Goal: Information Seeking & Learning: Understand process/instructions

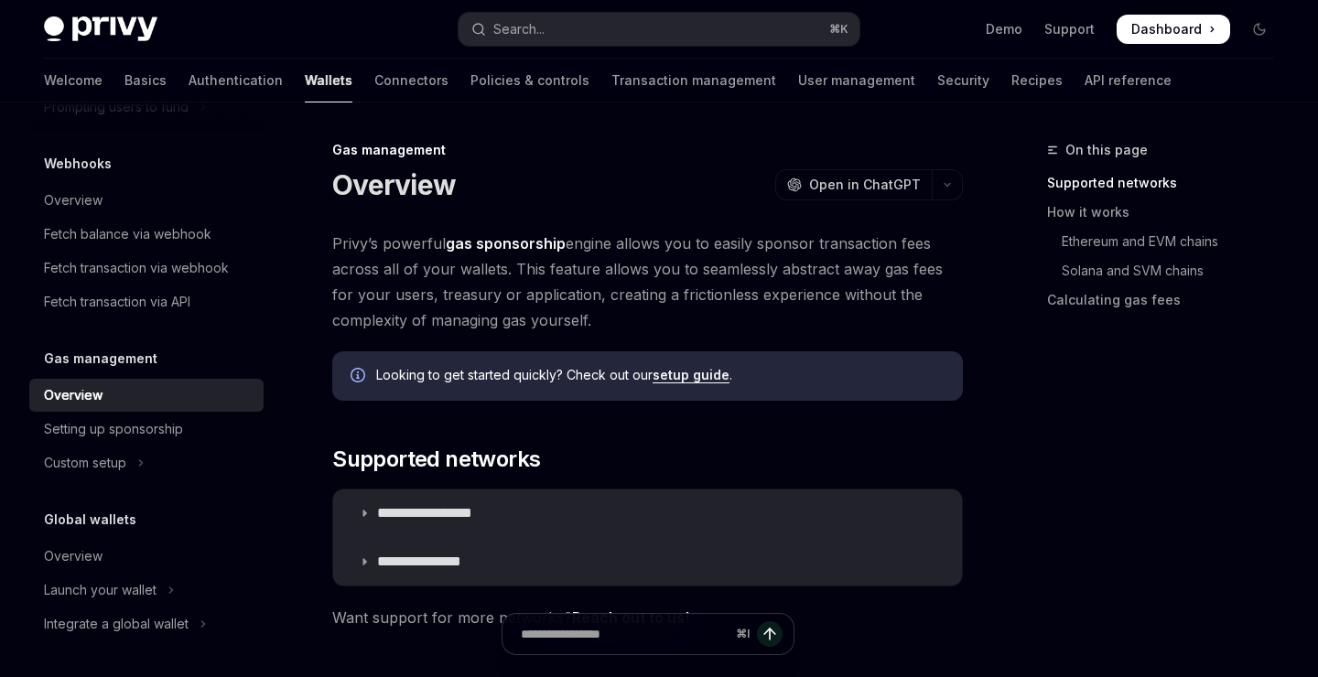
scroll to position [191, 0]
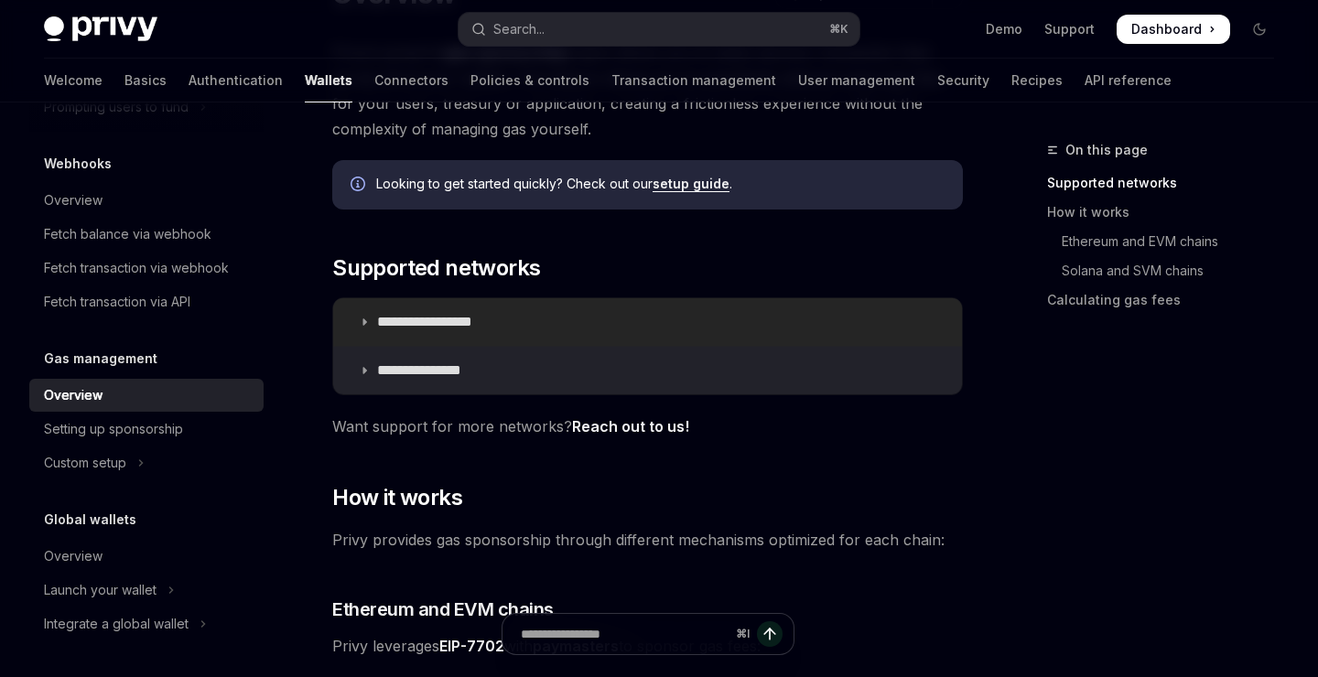
click at [371, 322] on summary "**********" at bounding box center [647, 322] width 629 height 48
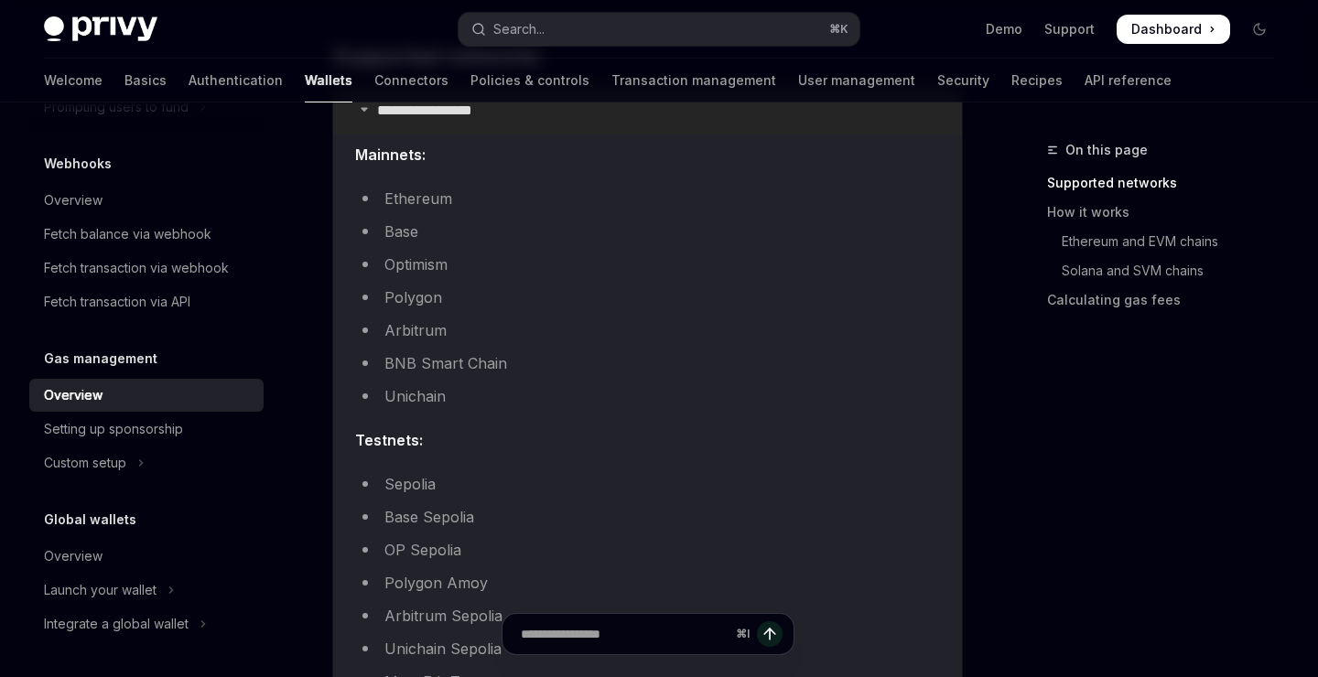
scroll to position [405, 0]
click at [410, 265] on li "Optimism" at bounding box center [647, 263] width 585 height 26
click at [422, 265] on li "Optimism" at bounding box center [647, 263] width 585 height 26
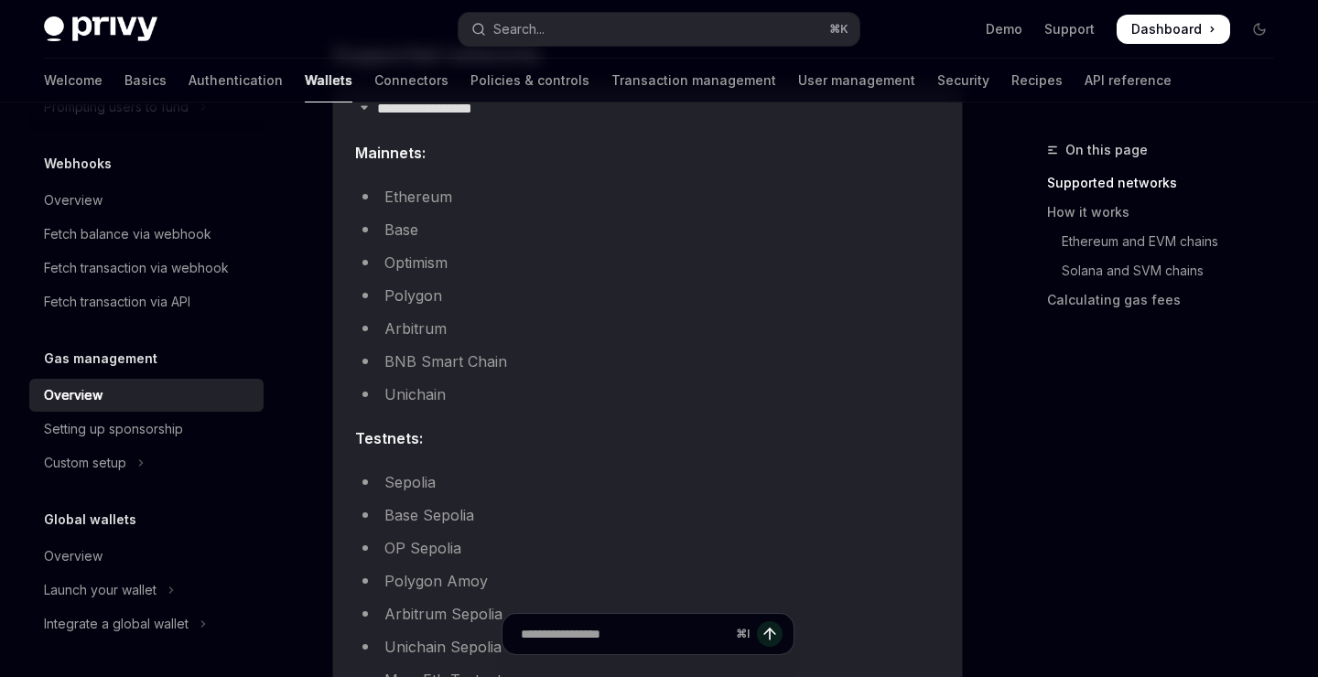
click at [422, 265] on li "Optimism" at bounding box center [647, 263] width 585 height 26
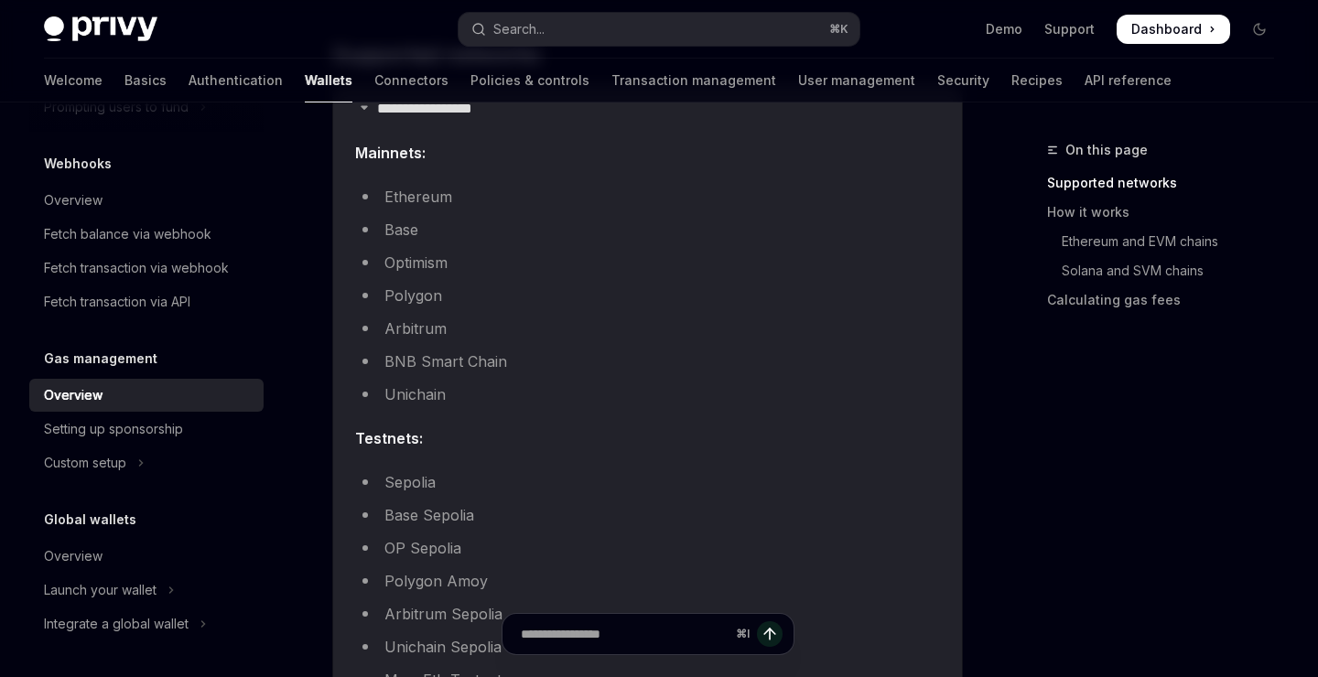
click at [422, 265] on li "Optimism" at bounding box center [647, 263] width 585 height 26
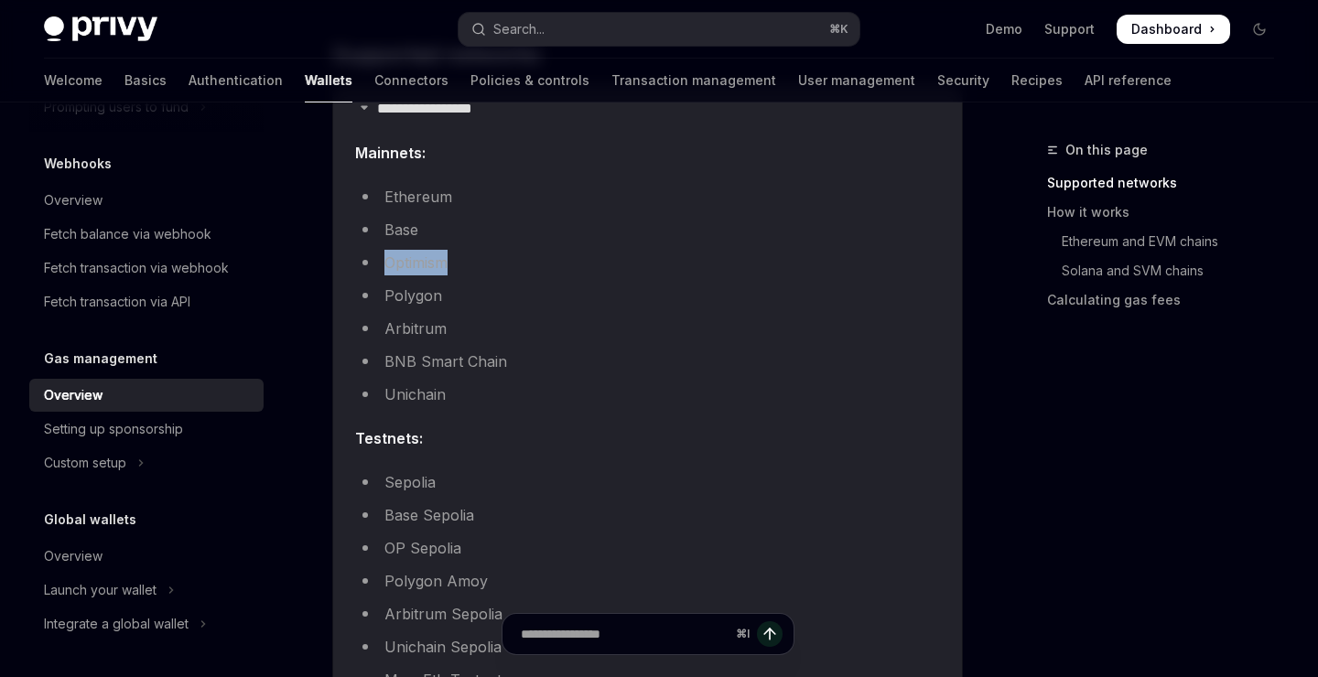
click at [422, 265] on li "Optimism" at bounding box center [647, 263] width 585 height 26
click at [410, 287] on li "Polygon" at bounding box center [647, 296] width 585 height 26
click at [415, 262] on li "Optimism" at bounding box center [647, 263] width 585 height 26
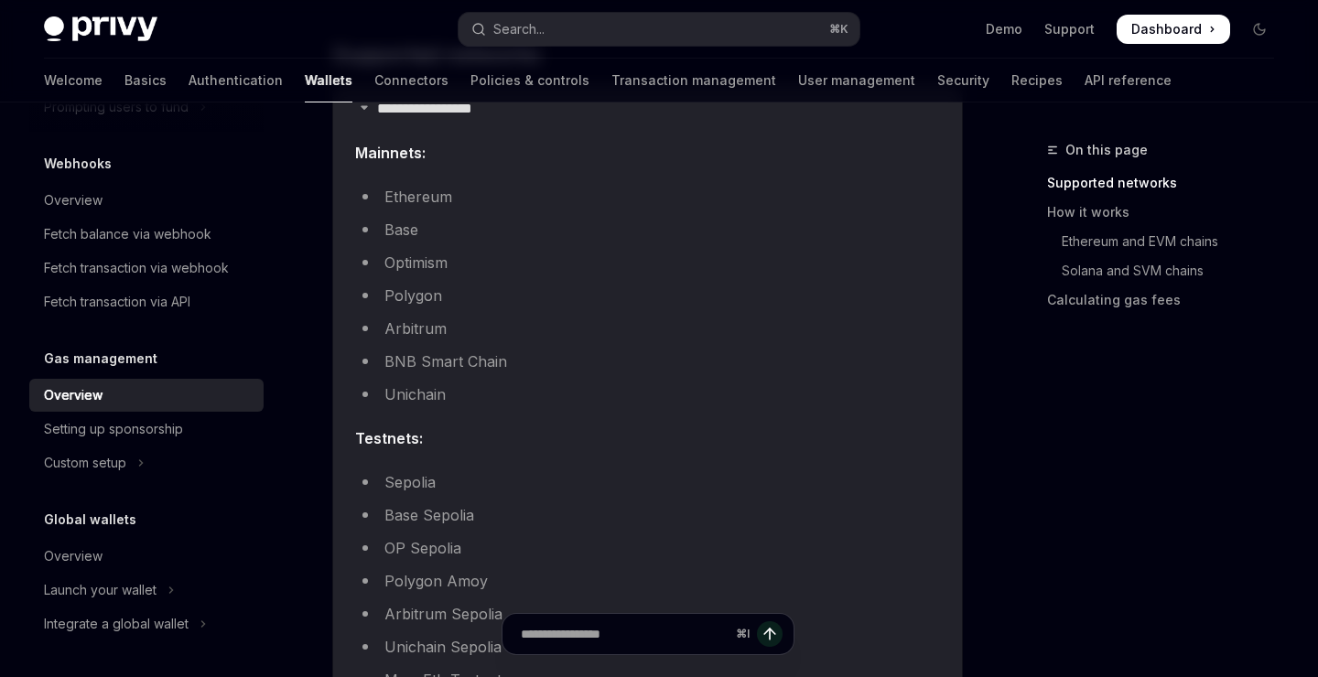
click at [415, 262] on li "Optimism" at bounding box center [647, 263] width 585 height 26
click at [407, 299] on li "Polygon" at bounding box center [647, 296] width 585 height 26
click at [416, 330] on li "Arbitrum" at bounding box center [647, 329] width 585 height 26
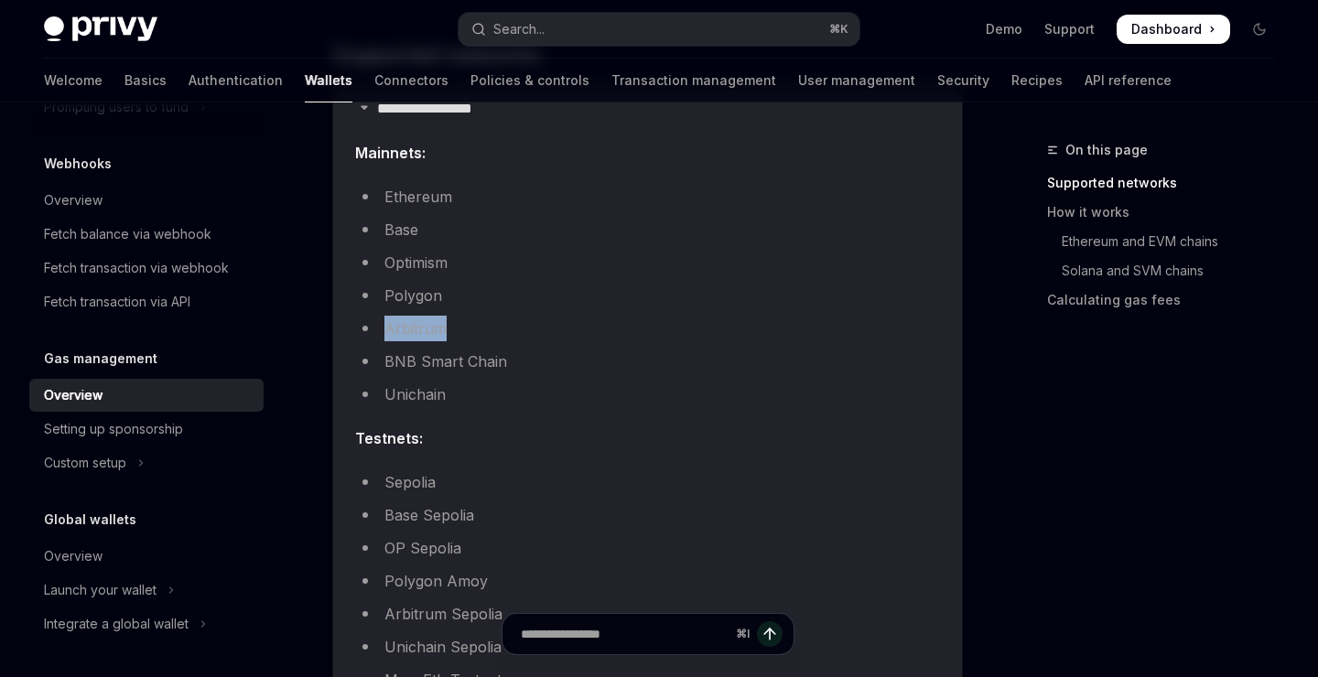
click at [427, 374] on ul "Ethereum Base Optimism Polygon Arbitrum BNB Smart Chain Unichain" at bounding box center [647, 295] width 585 height 223
click at [451, 367] on li "BNB Smart Chain" at bounding box center [647, 362] width 585 height 26
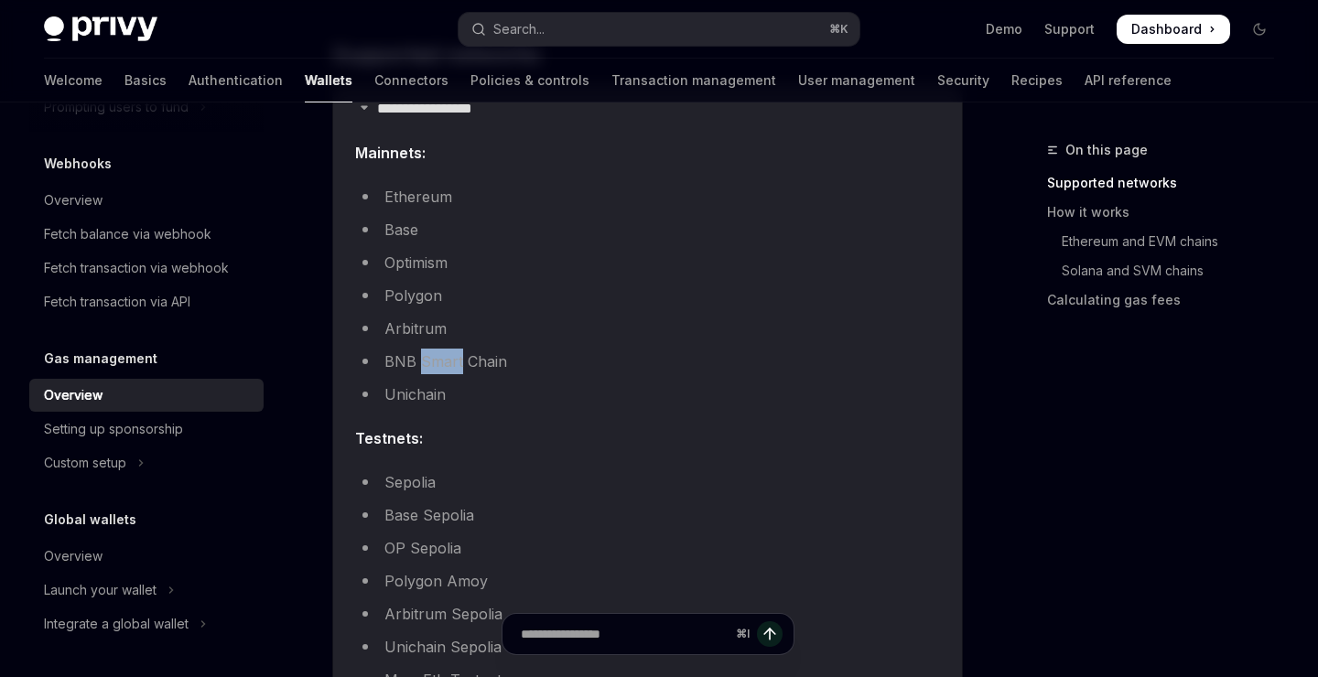
click at [451, 367] on li "BNB Smart Chain" at bounding box center [647, 362] width 585 height 26
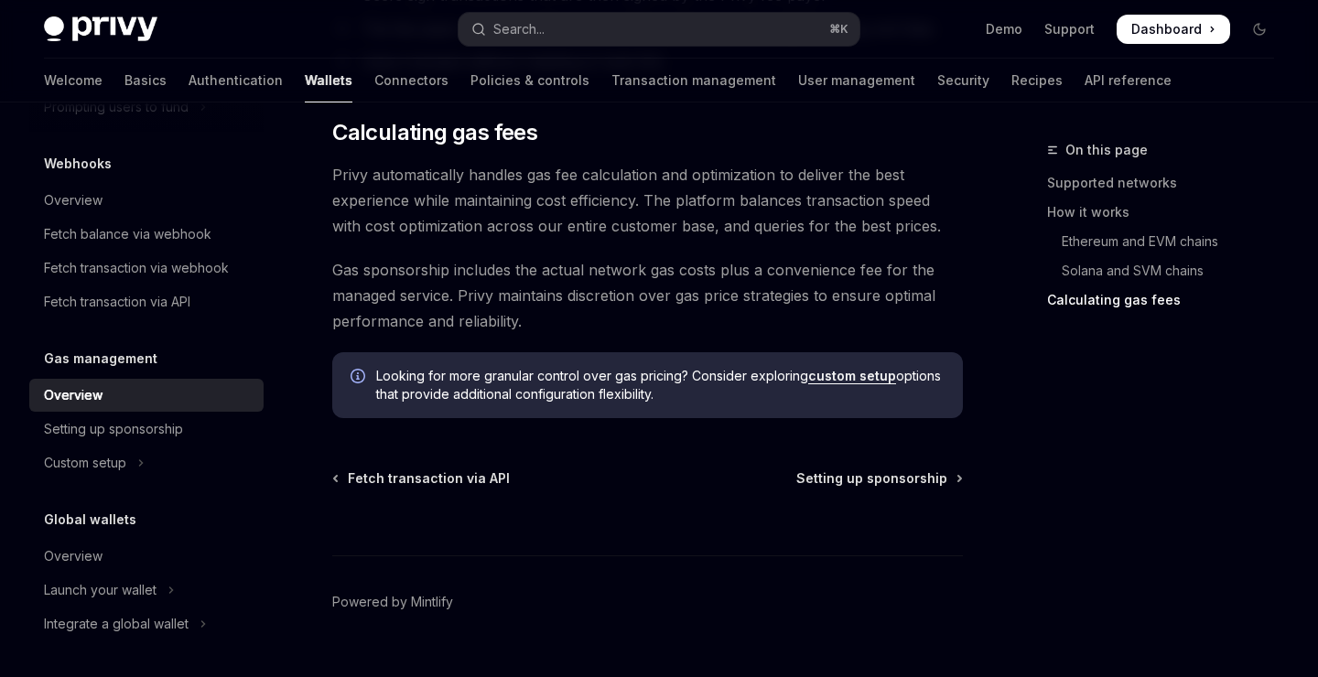
scroll to position [2041, 0]
click at [837, 377] on link "custom setup" at bounding box center [852, 375] width 88 height 16
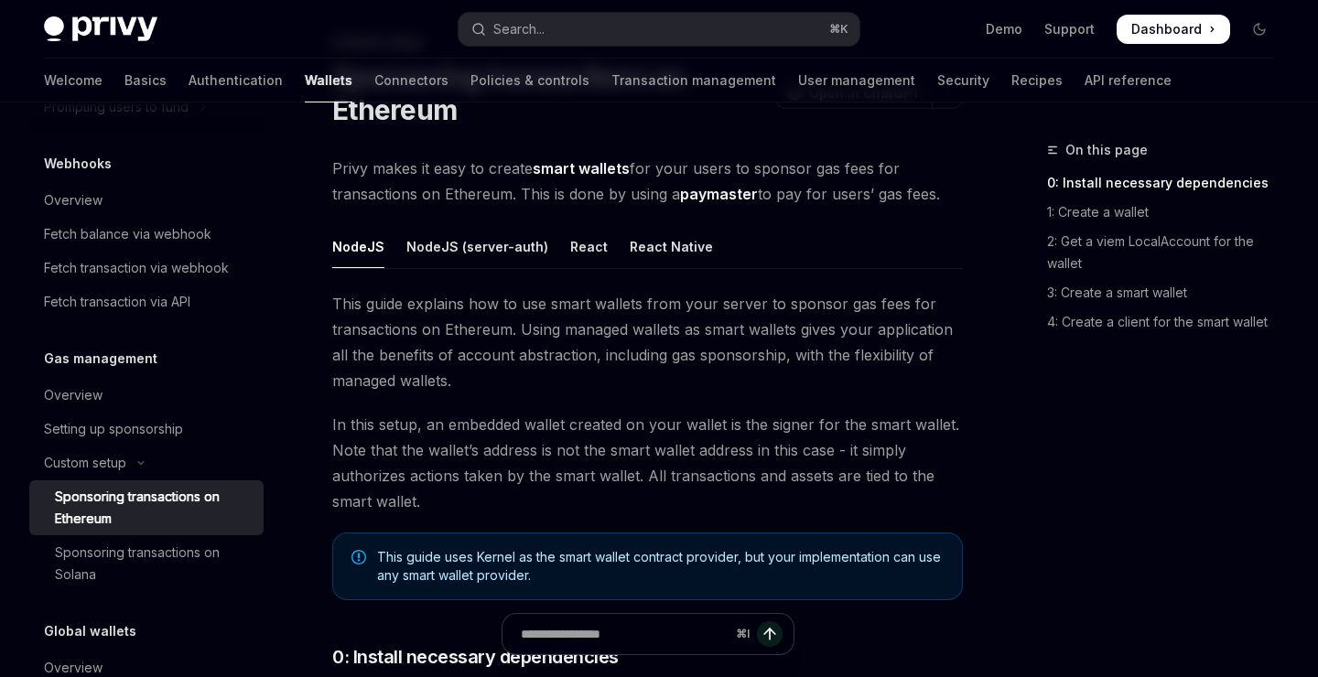
scroll to position [107, 0]
click at [573, 249] on div "React" at bounding box center [589, 247] width 38 height 43
type textarea "*"
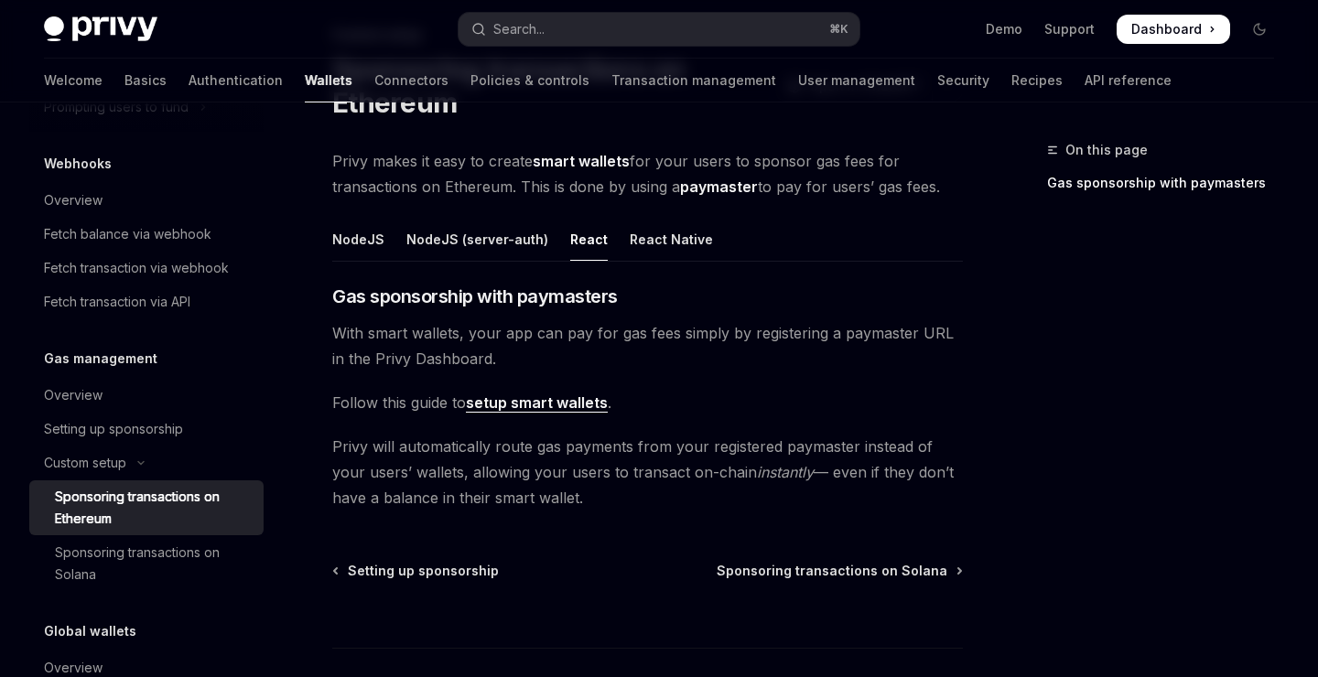
scroll to position [114, 0]
click at [557, 395] on link "setup smart wallets" at bounding box center [537, 403] width 142 height 19
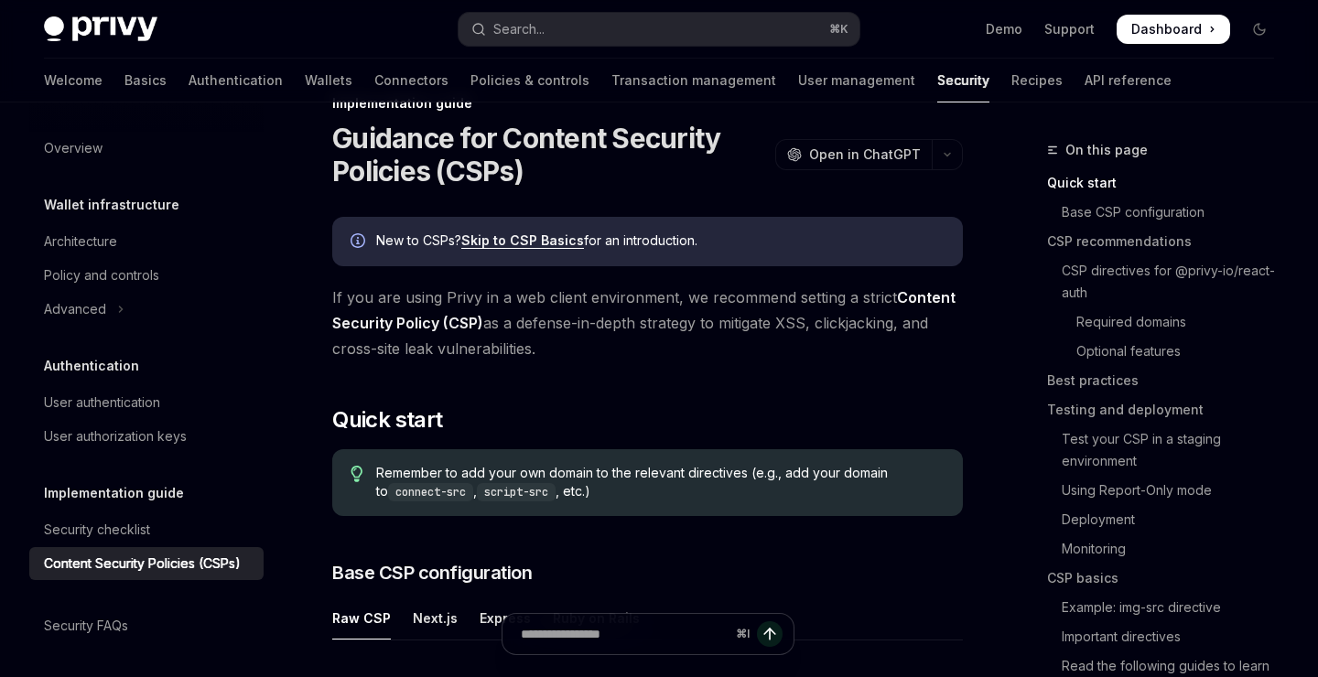
scroll to position [52, 0]
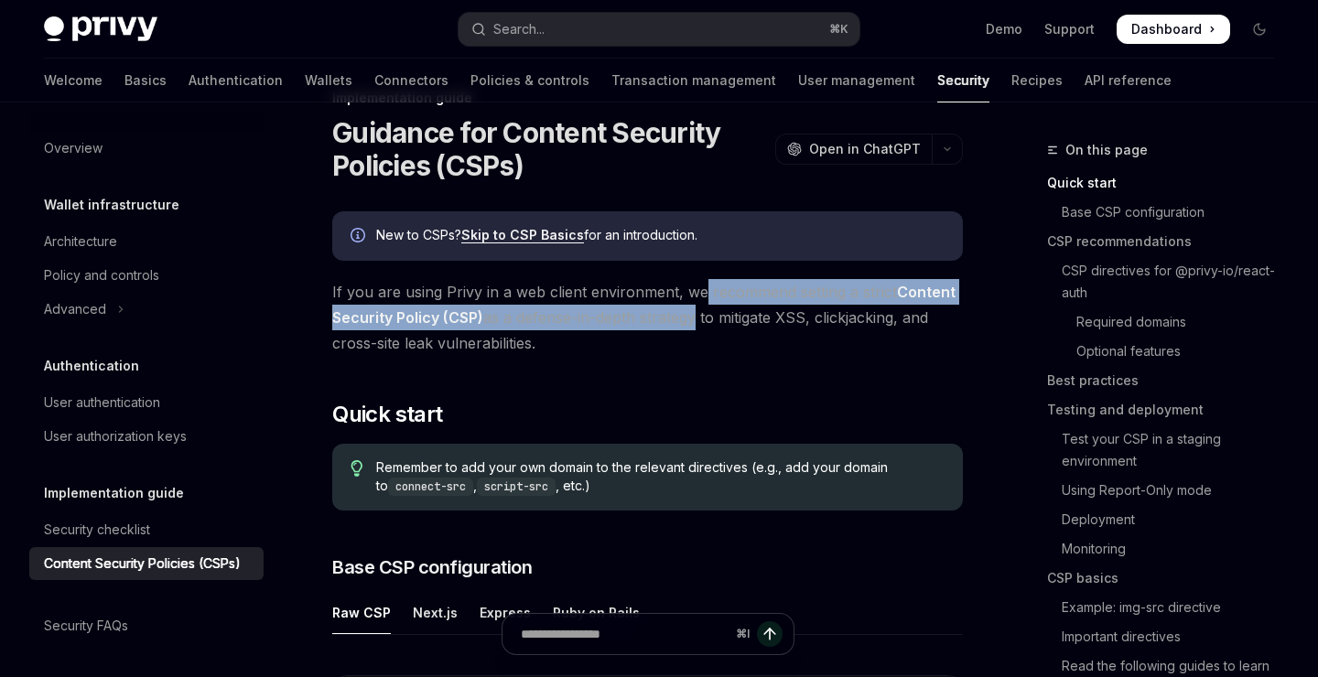
drag, startPoint x: 696, startPoint y: 322, endPoint x: 696, endPoint y: 298, distance: 23.8
click at [696, 298] on span "If you are using Privy in a web client environment, we recommend setting a stri…" at bounding box center [647, 317] width 631 height 77
drag, startPoint x: 643, startPoint y: 291, endPoint x: 643, endPoint y: 314, distance: 22.9
click at [643, 314] on span "If you are using Privy in a web client environment, we recommend setting a stri…" at bounding box center [647, 317] width 631 height 77
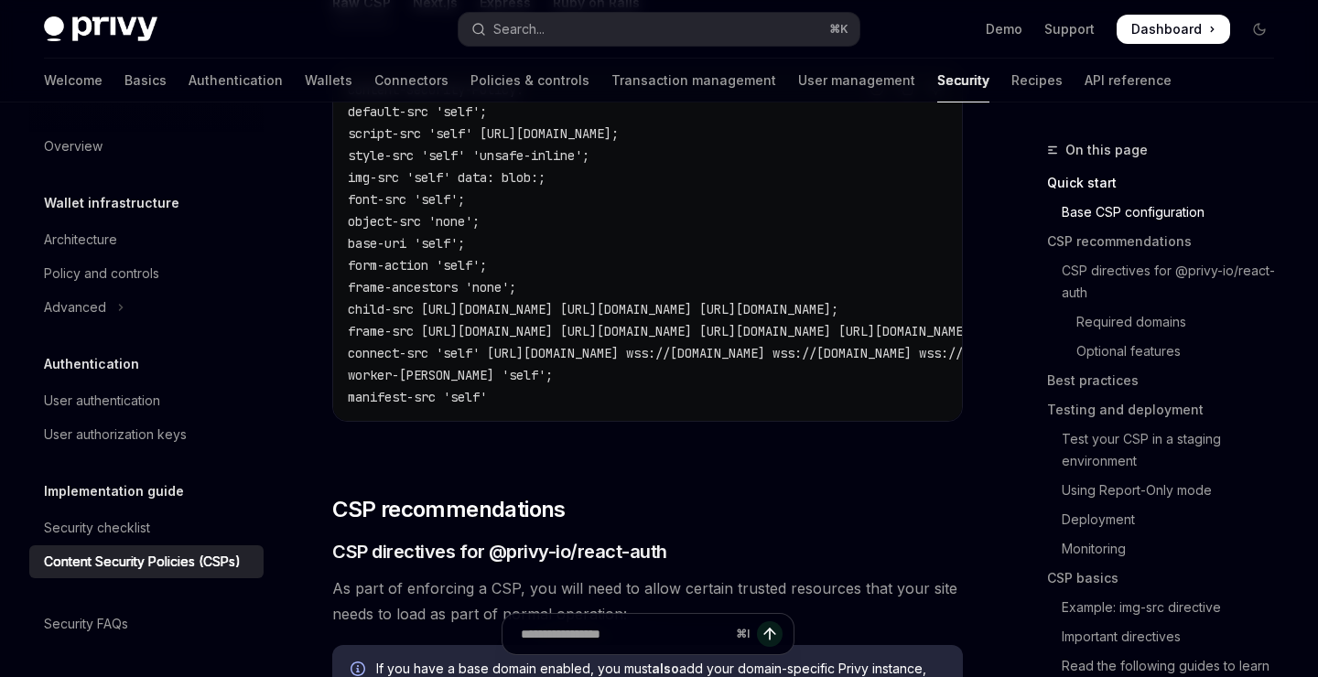
scroll to position [1096, 0]
